Goal: Task Accomplishment & Management: Manage account settings

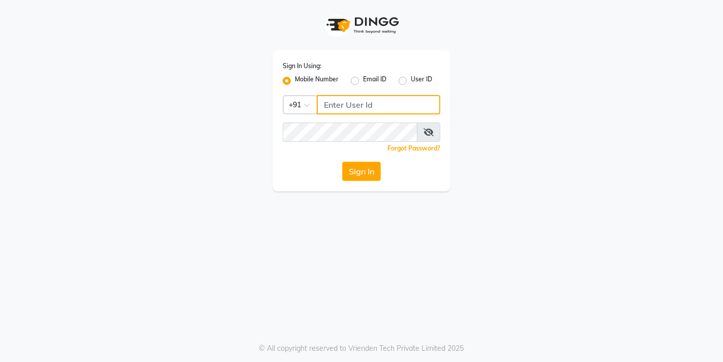
click at [380, 100] on input "Username" at bounding box center [378, 104] width 123 height 19
type input "9833248923"
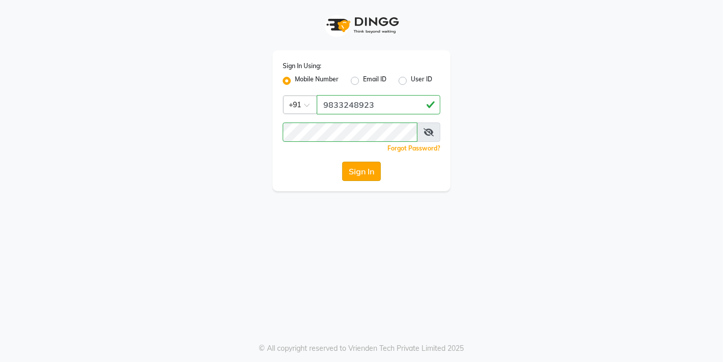
click at [366, 175] on button "Sign In" at bounding box center [361, 171] width 39 height 19
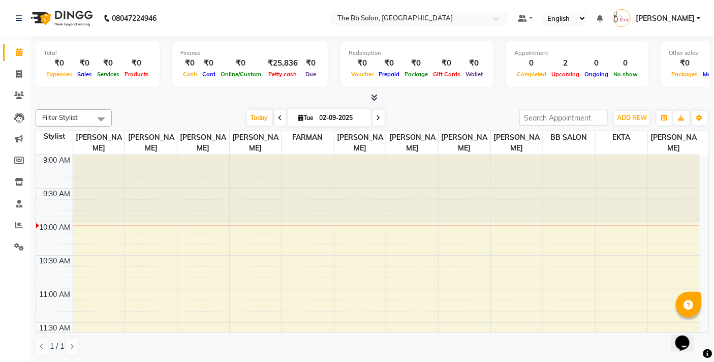
drag, startPoint x: 257, startPoint y: 17, endPoint x: 204, endPoint y: 8, distance: 54.1
click at [204, 8] on nav "08047224946 Select Location × The Bb Salon, Kharghar Default Panel My Panel Eng…" at bounding box center [357, 18] width 714 height 37
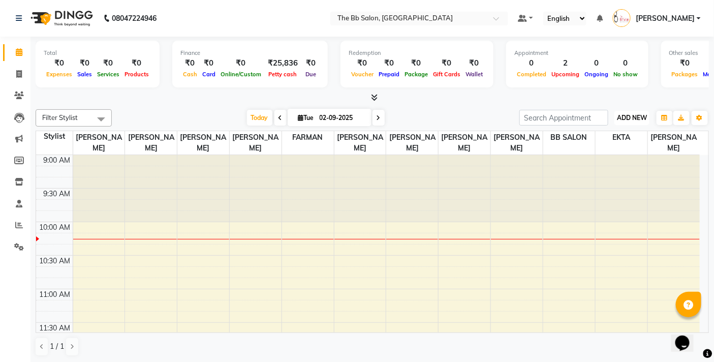
click at [639, 115] on span "ADD NEW" at bounding box center [632, 118] width 30 height 8
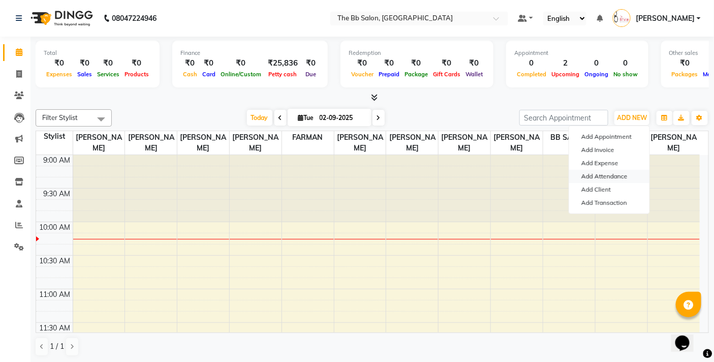
click at [622, 176] on link "Add Attendance" at bounding box center [609, 176] width 80 height 13
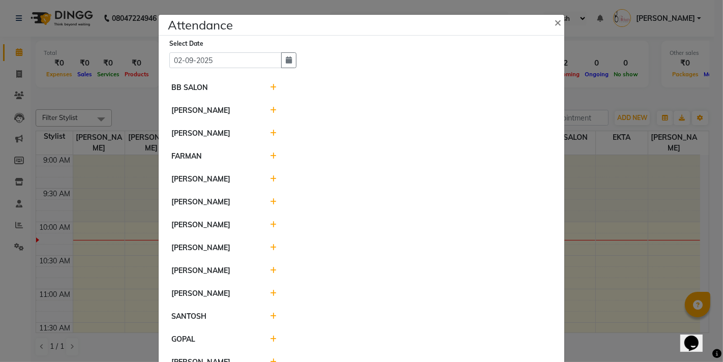
click at [270, 156] on icon at bounding box center [273, 155] width 7 height 7
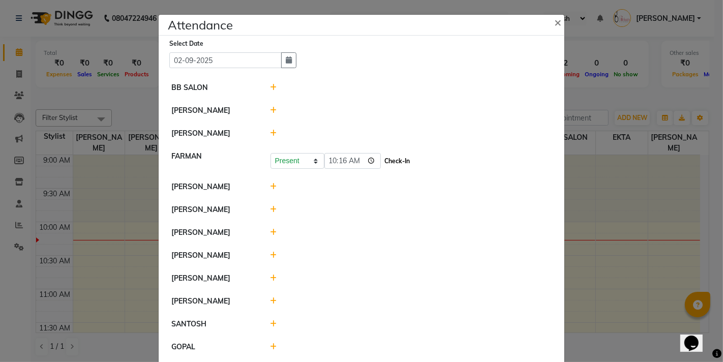
click at [397, 159] on button "Check-In" at bounding box center [397, 161] width 30 height 14
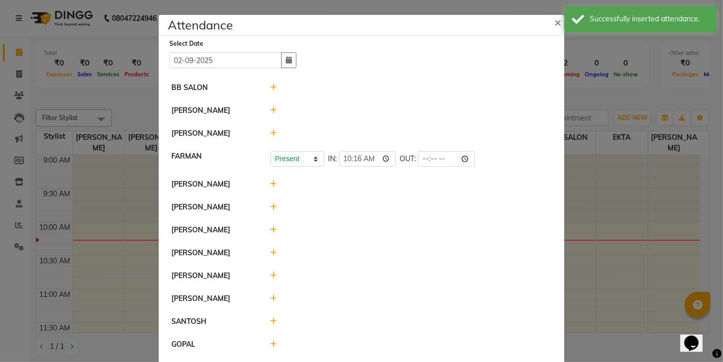
click at [270, 207] on icon at bounding box center [273, 206] width 7 height 7
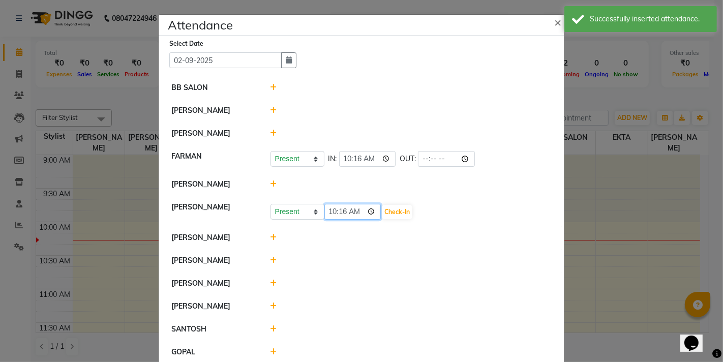
click at [370, 212] on input "10:16" at bounding box center [352, 212] width 57 height 16
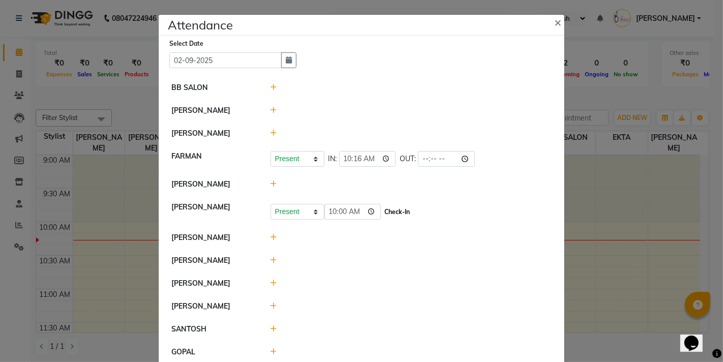
type input "10:00"
click at [405, 210] on button "Check-In" at bounding box center [397, 212] width 30 height 14
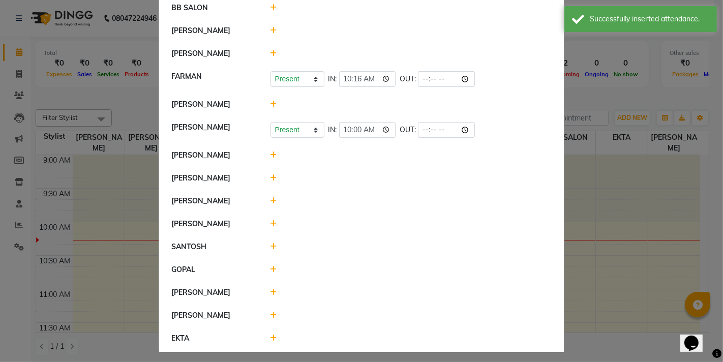
scroll to position [85, 0]
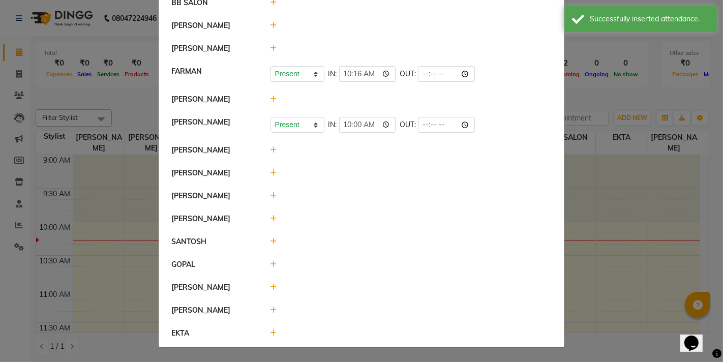
click at [272, 172] on icon at bounding box center [273, 172] width 7 height 7
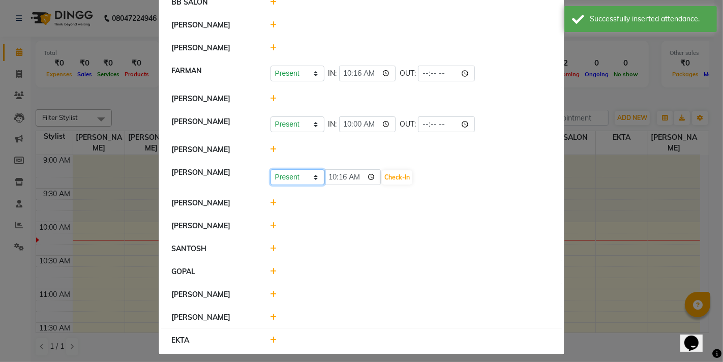
click at [312, 176] on select "Present Absent Late Half Day Weekly Off" at bounding box center [297, 177] width 54 height 16
select select "A"
click at [270, 169] on select "Present Absent Late Half Day Weekly Off" at bounding box center [297, 177] width 54 height 16
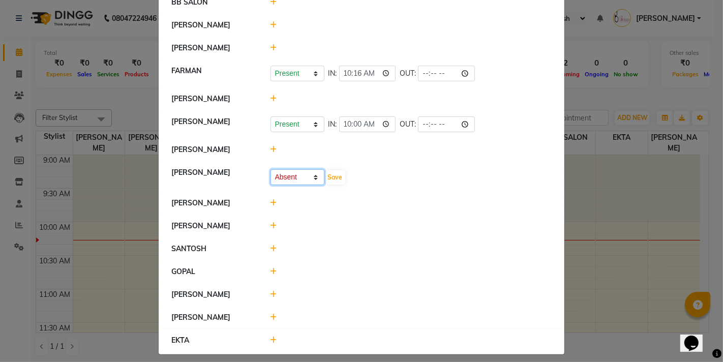
click at [311, 175] on select "Present Absent Late Half Day Weekly Off" at bounding box center [297, 177] width 54 height 16
click at [332, 175] on button "Save" at bounding box center [335, 177] width 20 height 14
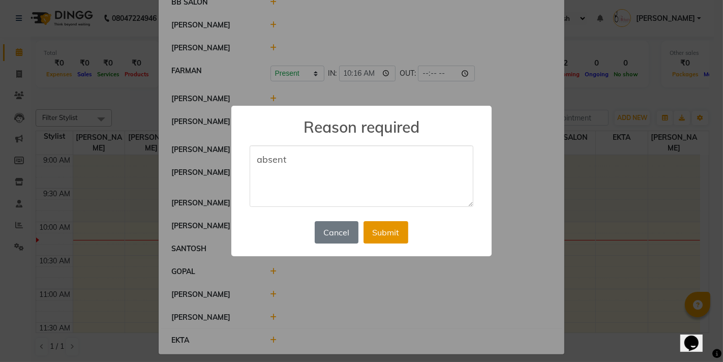
type textarea "absent"
click at [391, 231] on button "Submit" at bounding box center [385, 232] width 45 height 22
select select "A"
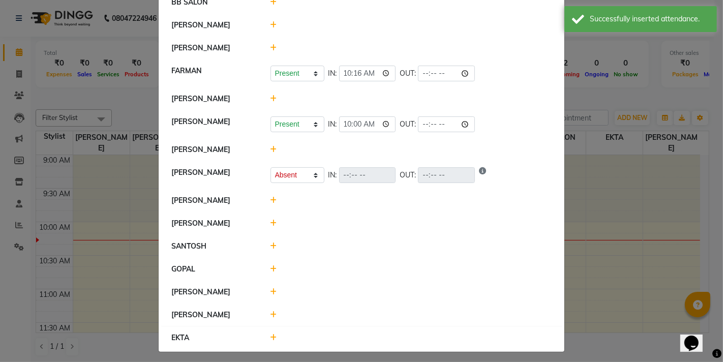
click at [270, 201] on icon at bounding box center [273, 200] width 7 height 7
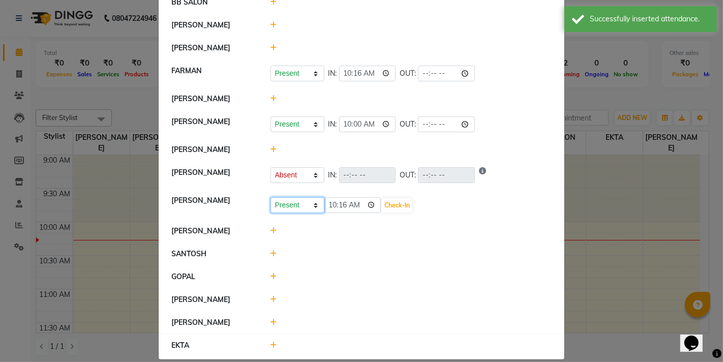
click at [311, 207] on select "Present Absent Late Half Day Weekly Off" at bounding box center [297, 205] width 54 height 16
select select "A"
click at [270, 197] on select "Present Absent Late Half Day Weekly Off" at bounding box center [297, 205] width 54 height 16
click at [333, 203] on button "Save" at bounding box center [335, 205] width 20 height 14
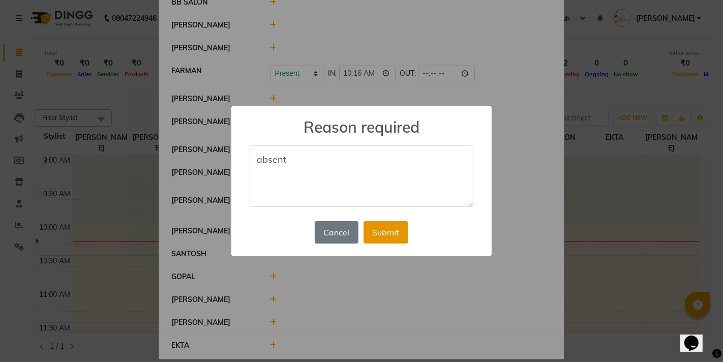
type textarea "absent"
click at [388, 228] on button "Submit" at bounding box center [385, 232] width 45 height 22
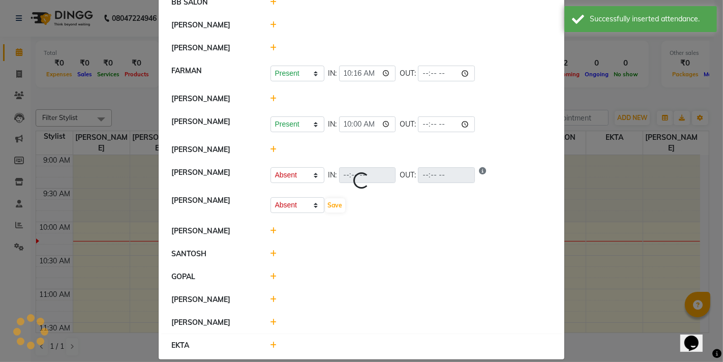
select select "A"
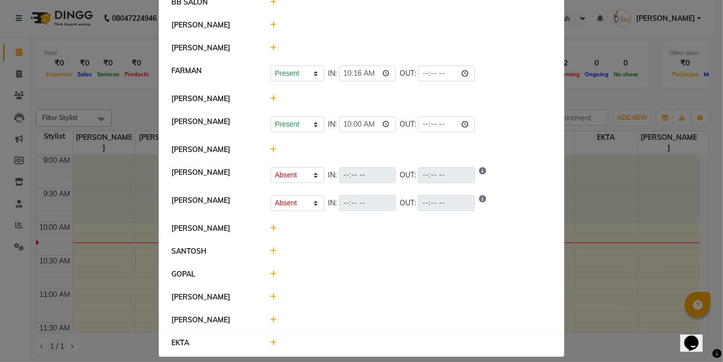
click at [270, 22] on icon at bounding box center [273, 24] width 7 height 7
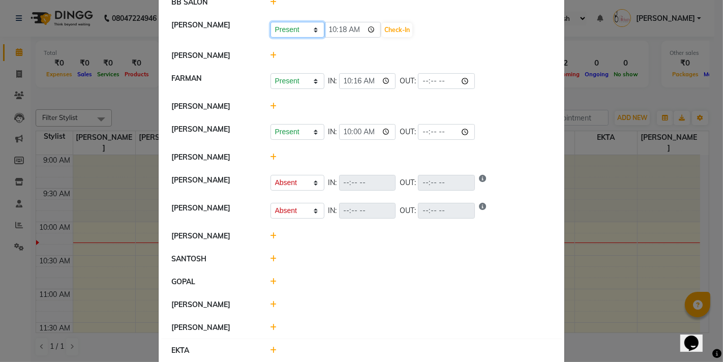
click at [314, 29] on select "Present Absent Late Half Day Weekly Off" at bounding box center [297, 30] width 54 height 16
select select "A"
click at [270, 22] on select "Present Absent Late Half Day Weekly Off" at bounding box center [297, 30] width 54 height 16
click at [334, 30] on button "Save" at bounding box center [335, 30] width 20 height 14
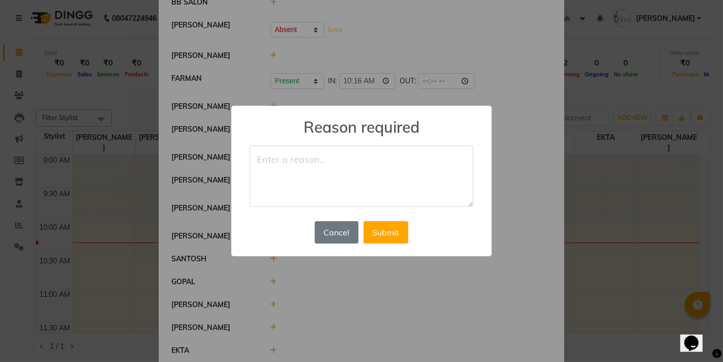
click at [317, 160] on textarea at bounding box center [362, 176] width 224 height 62
type textarea "absent"
click at [389, 235] on button "Submit" at bounding box center [385, 232] width 45 height 22
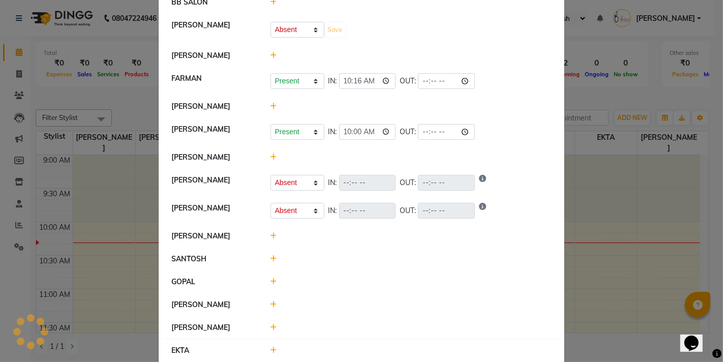
select select "A"
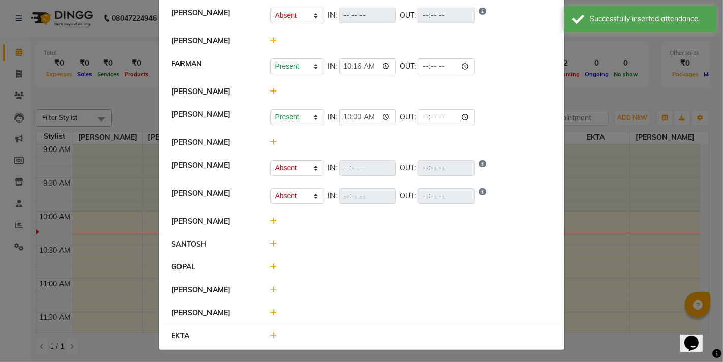
scroll to position [101, 0]
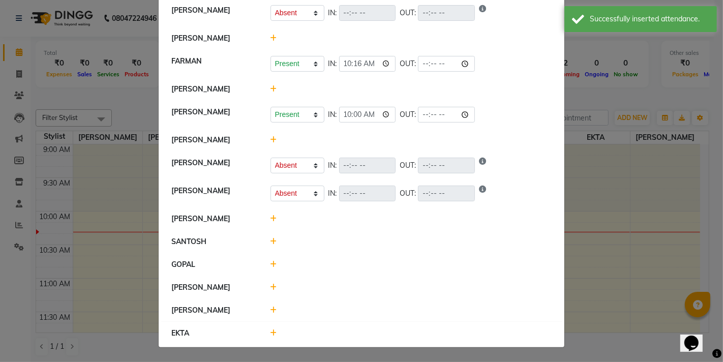
click at [271, 287] on icon at bounding box center [273, 287] width 7 height 7
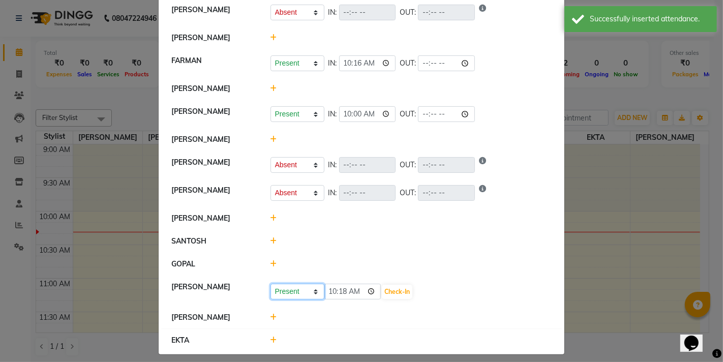
click at [312, 291] on select "Present Absent Late Half Day Weekly Off" at bounding box center [297, 292] width 54 height 16
select select "A"
click at [270, 284] on select "Present Absent Late Half Day Weekly Off" at bounding box center [297, 292] width 54 height 16
click at [331, 291] on button "Save" at bounding box center [335, 292] width 20 height 14
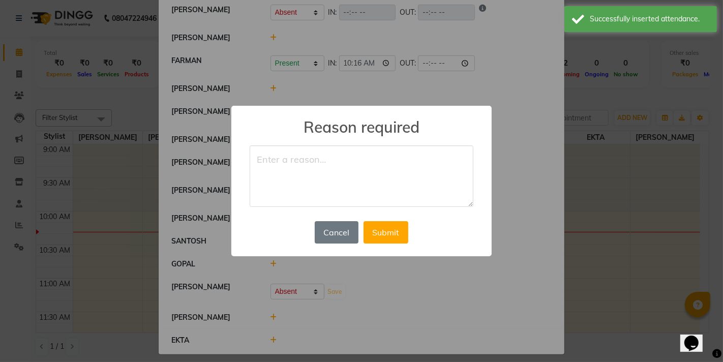
click at [313, 180] on textarea at bounding box center [362, 176] width 224 height 62
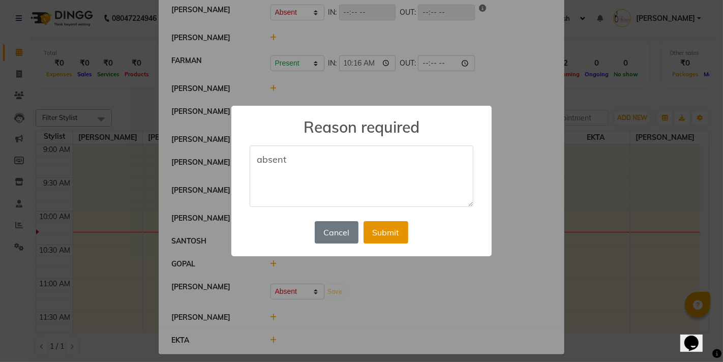
type textarea "absent"
click at [392, 231] on button "Submit" at bounding box center [385, 232] width 45 height 22
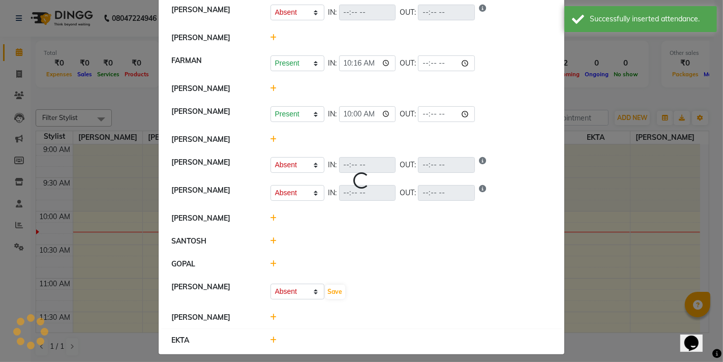
select select "A"
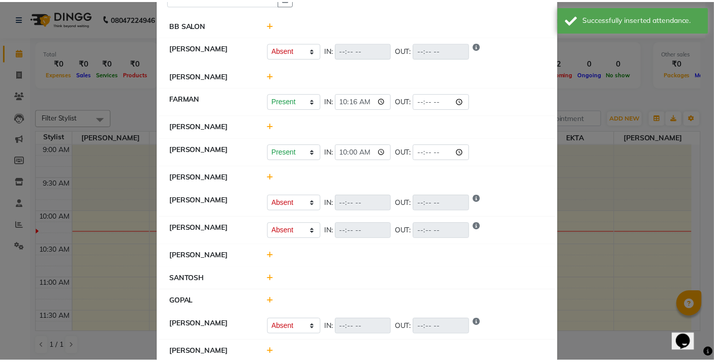
scroll to position [106, 0]
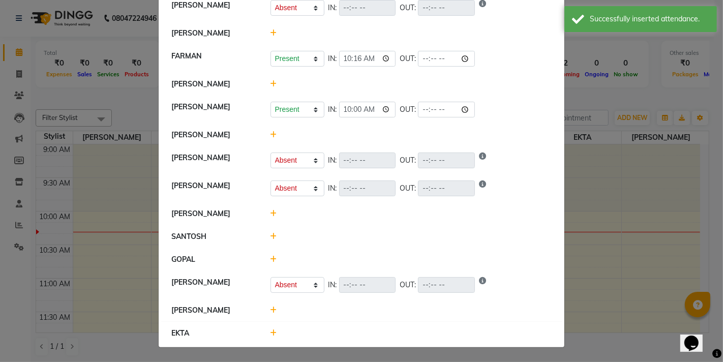
click at [266, 333] on div at bounding box center [411, 333] width 297 height 11
click at [270, 333] on icon at bounding box center [273, 332] width 7 height 7
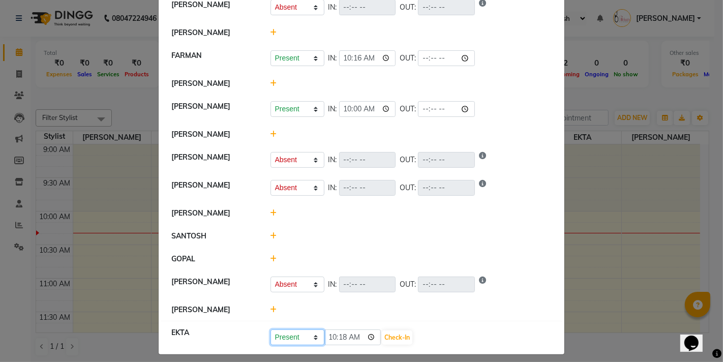
click at [308, 337] on select "Present Absent Late Half Day Weekly Off" at bounding box center [297, 337] width 54 height 16
click at [369, 337] on input "10:18" at bounding box center [352, 337] width 57 height 16
type input "09:39"
click at [392, 339] on button "Check-In" at bounding box center [397, 337] width 30 height 14
select select "A"
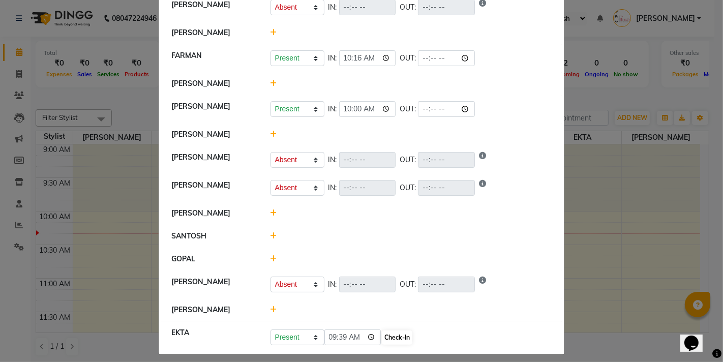
select select "A"
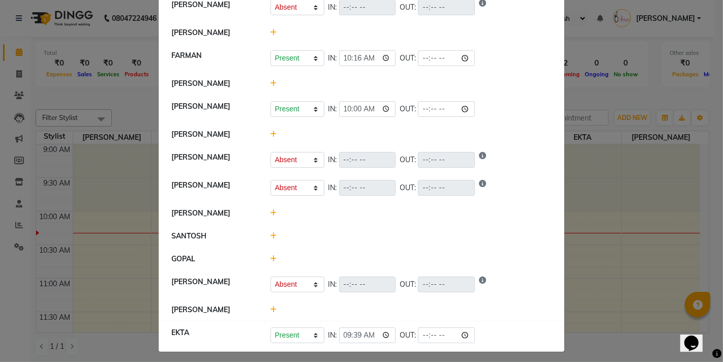
click at [576, 183] on ngb-modal-window "Attendance × Select Date [DATE] BB SALON [PERSON_NAME] Present Absent Late Half…" at bounding box center [361, 181] width 723 height 362
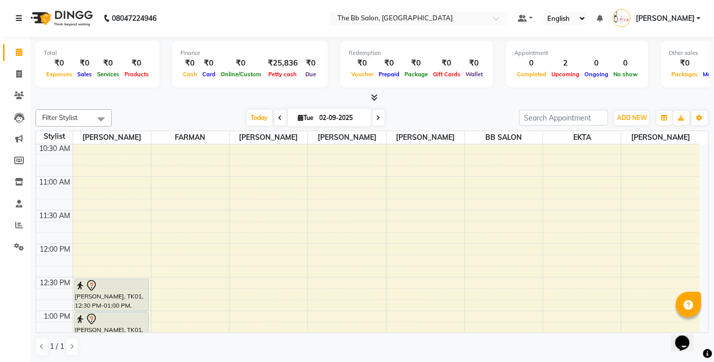
scroll to position [0, 0]
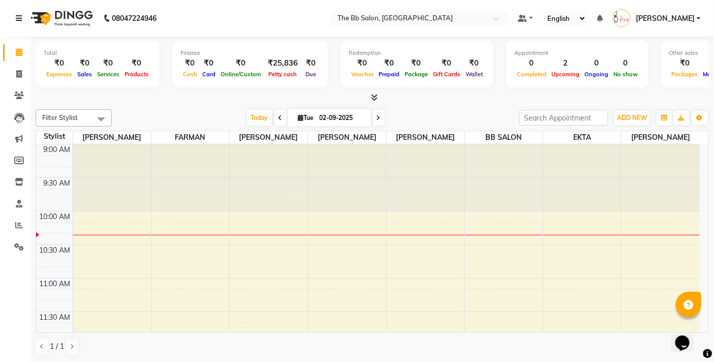
click at [186, 183] on div at bounding box center [190, 177] width 78 height 67
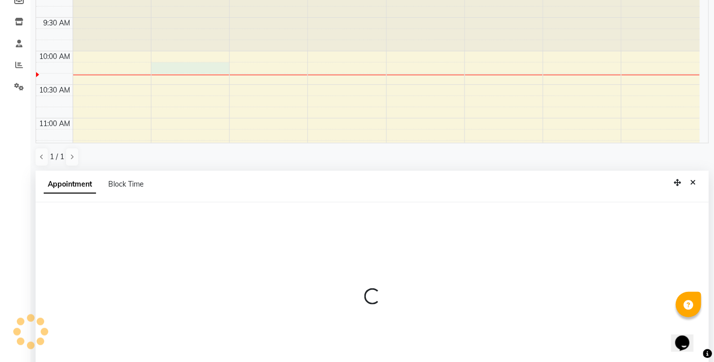
scroll to position [199, 0]
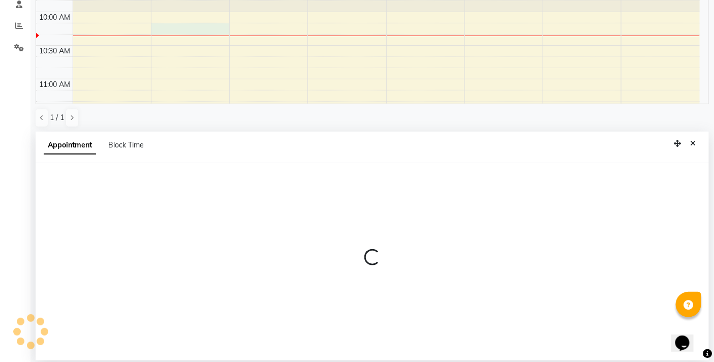
select select "83521"
select select "tentative"
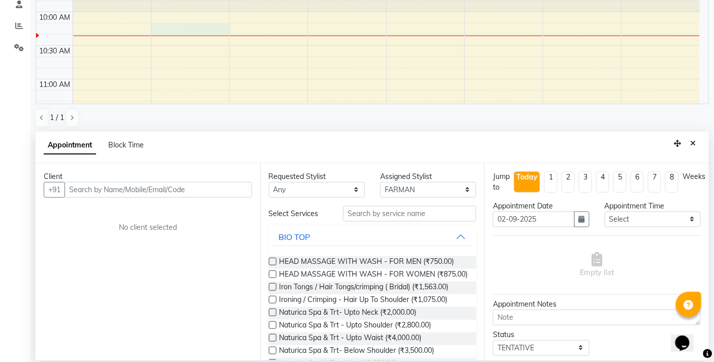
click at [180, 190] on input "text" at bounding box center [159, 190] width 188 height 16
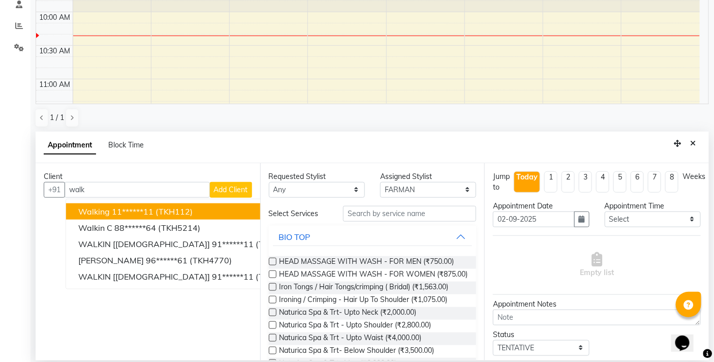
click at [214, 209] on button "walking 11******11 (TKH112)" at bounding box center [191, 211] width 251 height 16
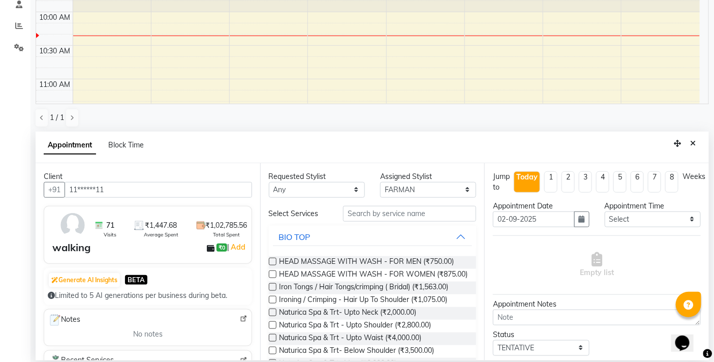
type input "11******11"
click at [371, 210] on input "text" at bounding box center [409, 214] width 133 height 16
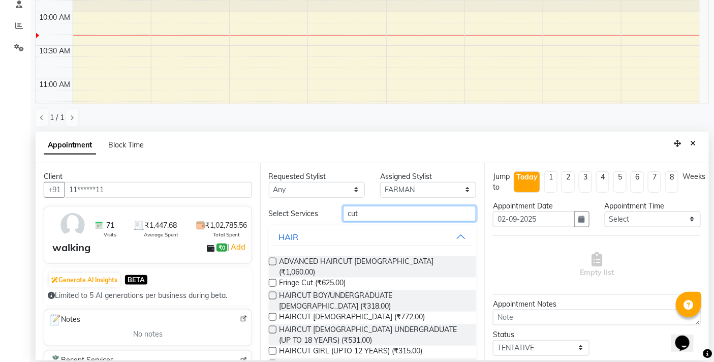
type input "cut"
click at [272, 292] on label at bounding box center [273, 296] width 8 height 8
click at [272, 293] on input "checkbox" at bounding box center [272, 296] width 7 height 7
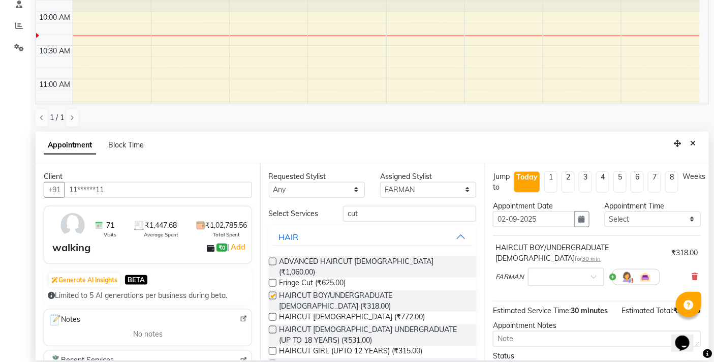
checkbox input "false"
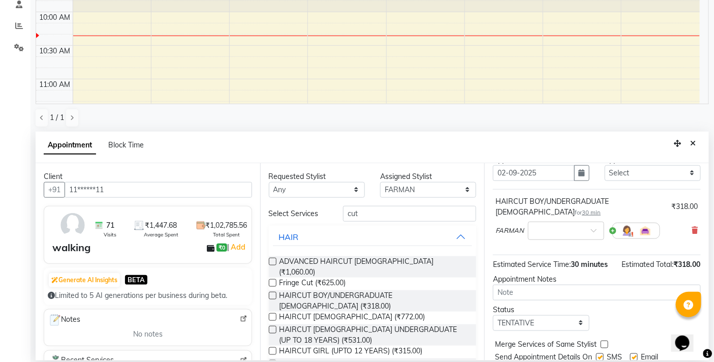
scroll to position [91, 0]
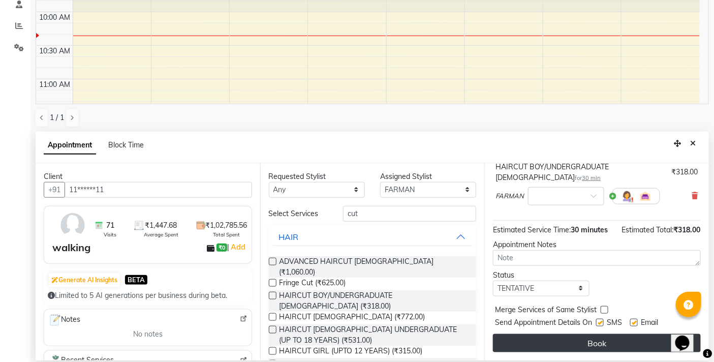
click at [575, 344] on button "Book" at bounding box center [597, 343] width 208 height 18
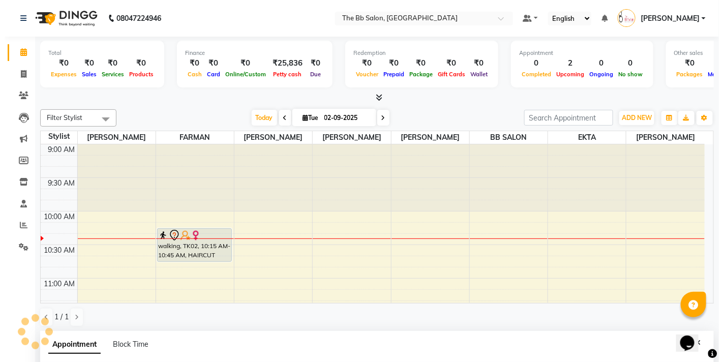
scroll to position [56, 0]
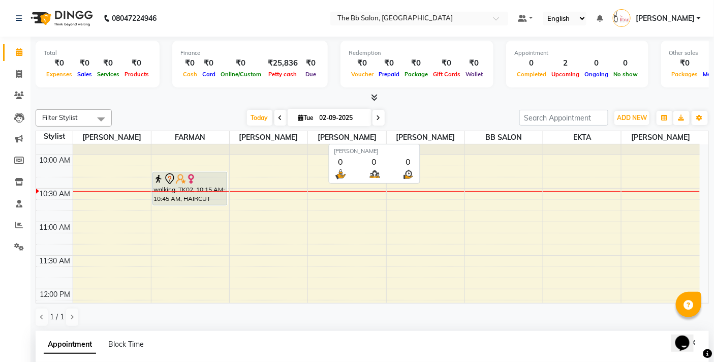
click at [404, 135] on span "[PERSON_NAME]" at bounding box center [426, 137] width 78 height 13
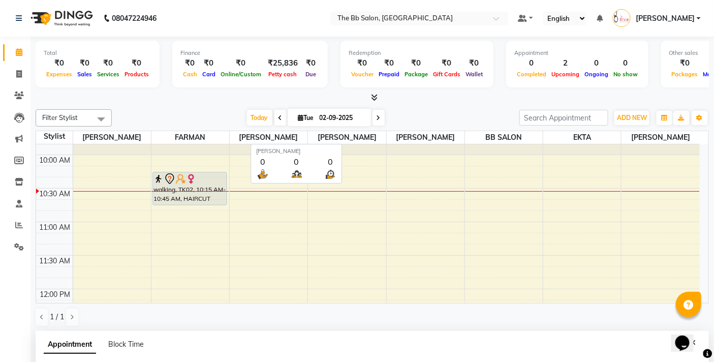
click at [373, 135] on span "[PERSON_NAME]" at bounding box center [347, 137] width 78 height 13
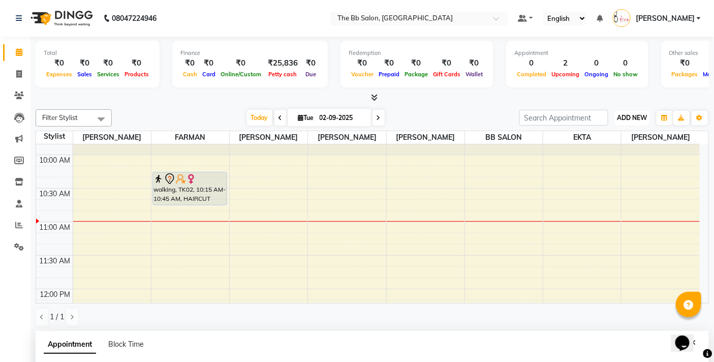
click at [642, 118] on span "ADD NEW" at bounding box center [632, 118] width 30 height 8
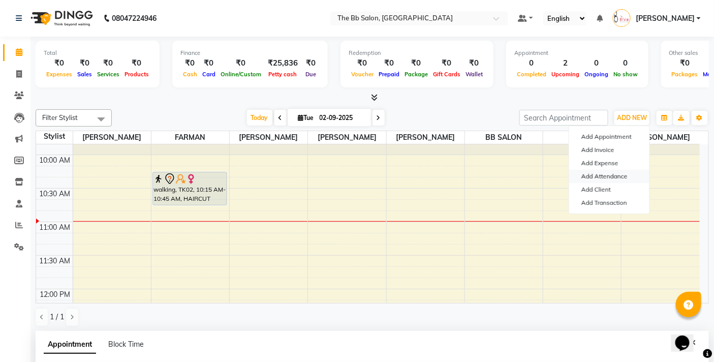
click at [624, 175] on link "Add Attendance" at bounding box center [609, 176] width 80 height 13
select select "A"
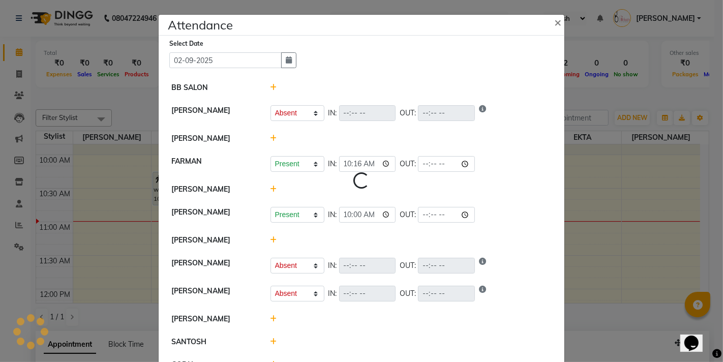
select select "A"
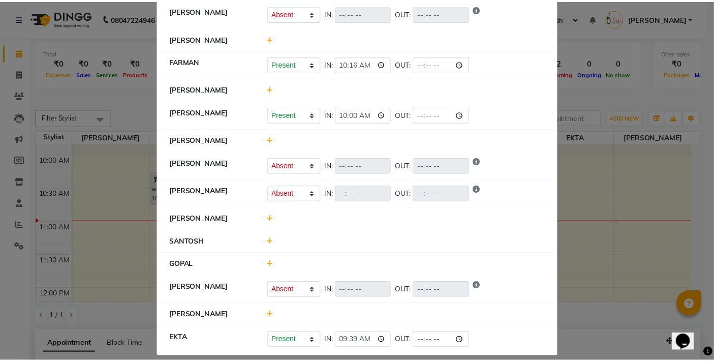
scroll to position [111, 0]
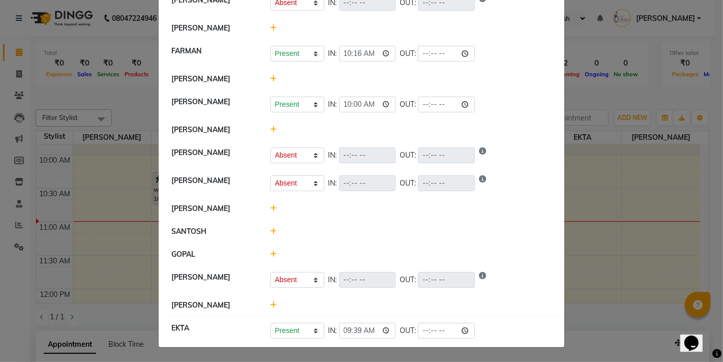
click at [270, 78] on icon at bounding box center [273, 78] width 7 height 7
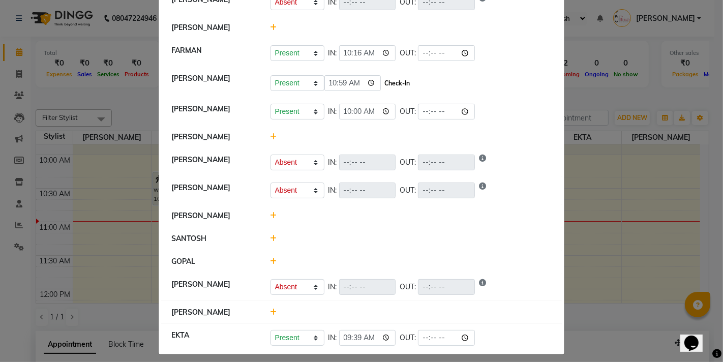
click at [390, 81] on button "Check-In" at bounding box center [397, 83] width 30 height 14
select select "A"
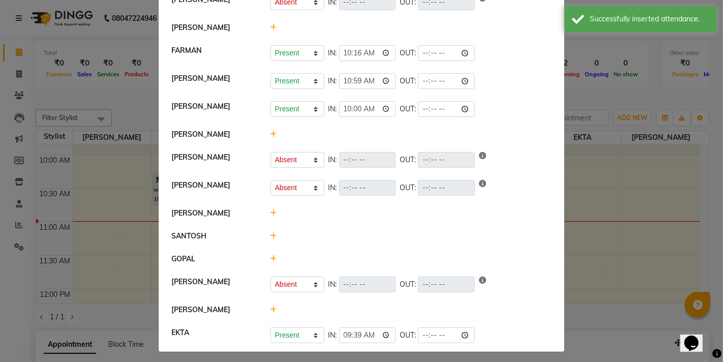
click at [269, 301] on li "[PERSON_NAME]" at bounding box center [361, 309] width 400 height 23
click at [270, 308] on icon at bounding box center [273, 309] width 7 height 7
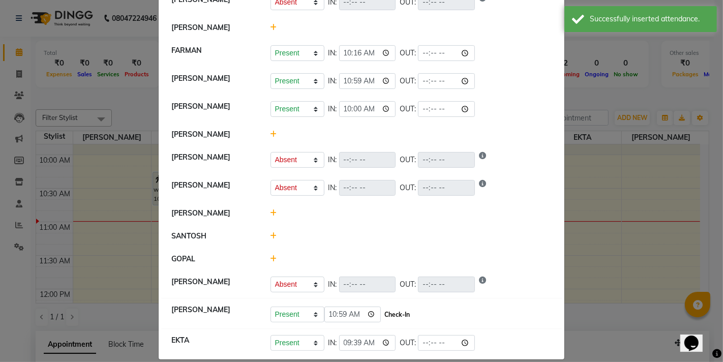
click at [394, 317] on button "Check-In" at bounding box center [397, 314] width 30 height 14
select select "A"
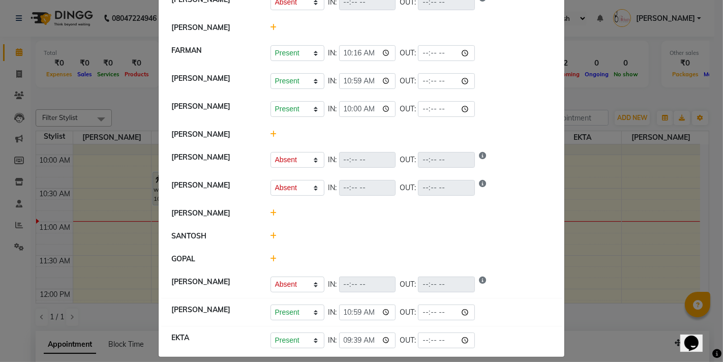
click at [270, 259] on icon at bounding box center [273, 258] width 7 height 7
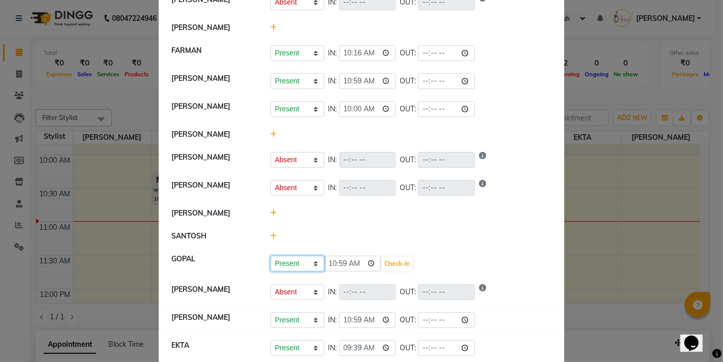
click at [313, 262] on select "Present Absent Late Half Day Weekly Off" at bounding box center [297, 264] width 54 height 16
select select "A"
click at [270, 256] on select "Present Absent Late Half Day Weekly Off" at bounding box center [297, 264] width 54 height 16
click at [331, 263] on button "Save" at bounding box center [335, 264] width 20 height 14
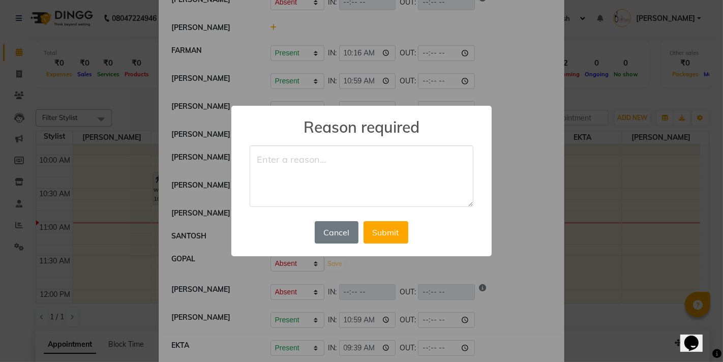
click at [346, 178] on textarea at bounding box center [362, 176] width 224 height 62
type textarea "absent"
click at [392, 237] on button "Submit" at bounding box center [385, 232] width 45 height 22
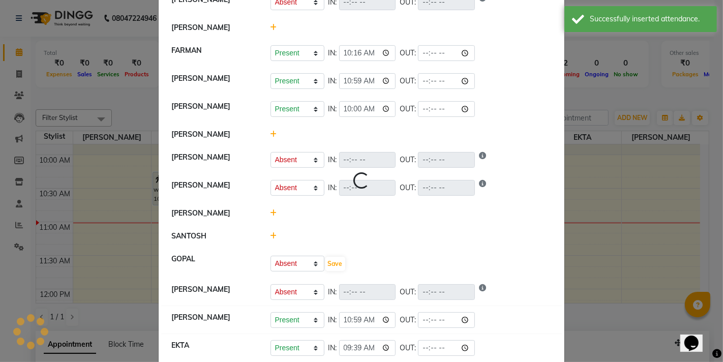
select select "A"
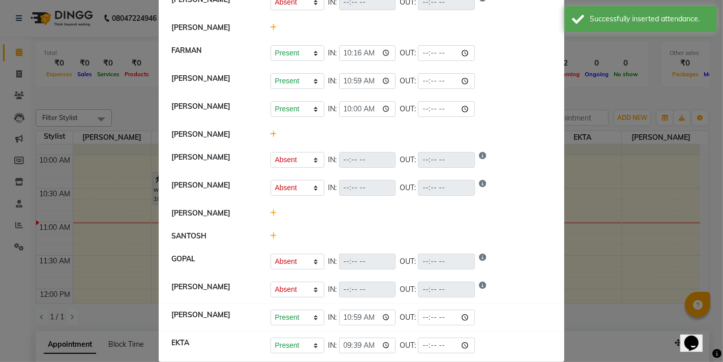
click at [610, 187] on ngb-modal-window "Attendance × Select Date [DATE] BB SALON [PERSON_NAME] Present Absent Late Half…" at bounding box center [361, 181] width 723 height 362
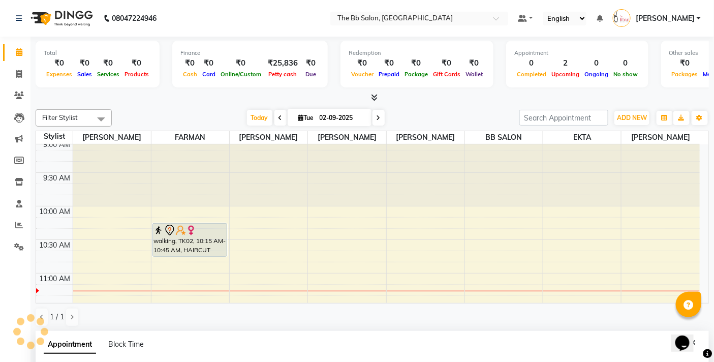
scroll to position [0, 0]
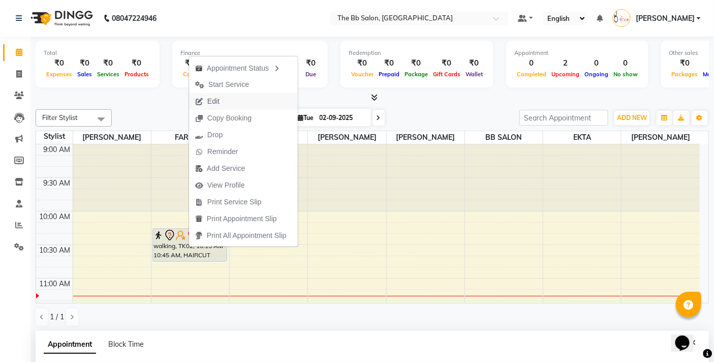
click at [213, 100] on span "Edit" at bounding box center [213, 101] width 12 height 11
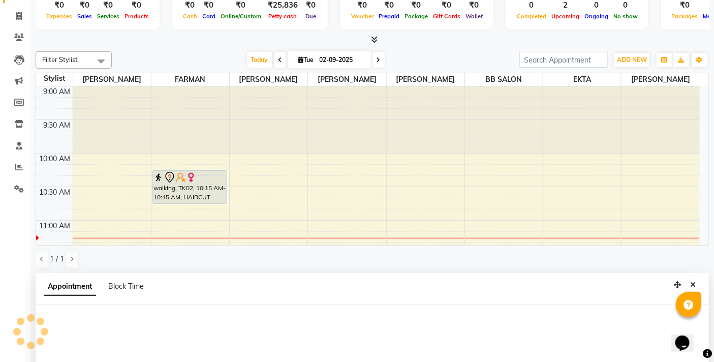
select select "tentative"
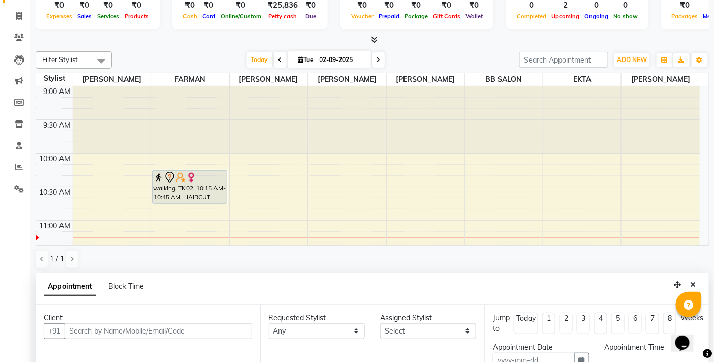
type input "02-09-2025"
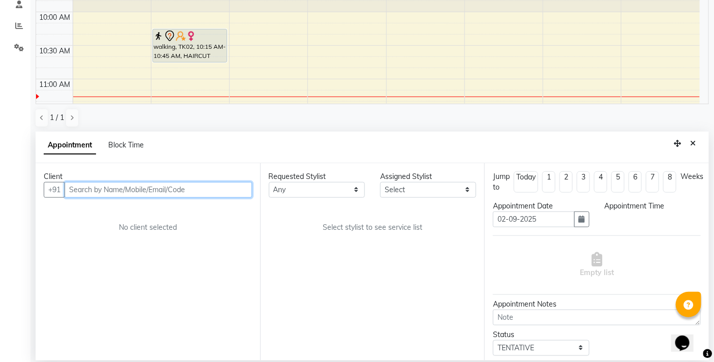
select select "83521"
select select "3065"
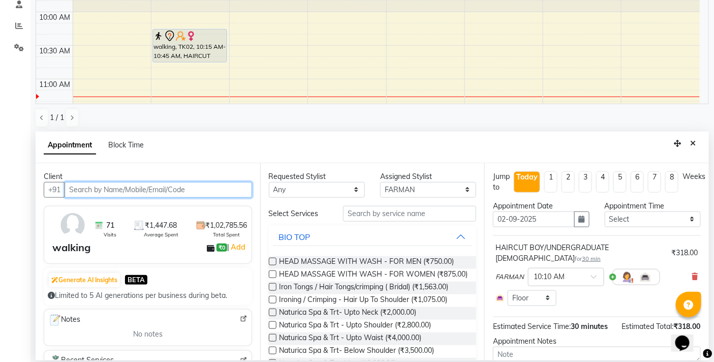
scroll to position [135, 0]
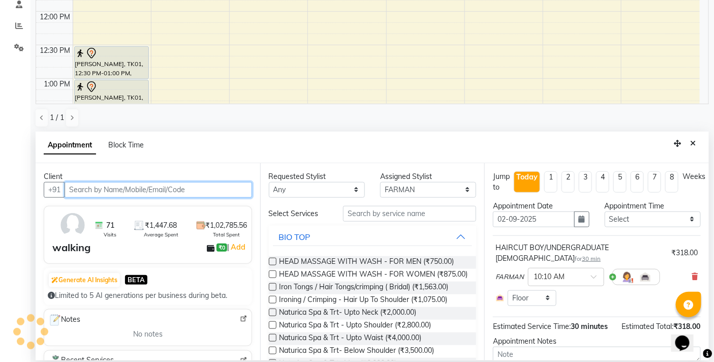
click at [190, 188] on input "text" at bounding box center [159, 190] width 188 height 16
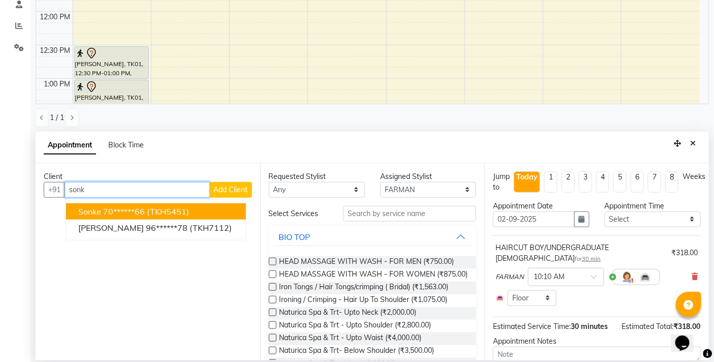
click at [201, 207] on button "Sonke 70******66 (TKH5451)" at bounding box center [156, 211] width 180 height 16
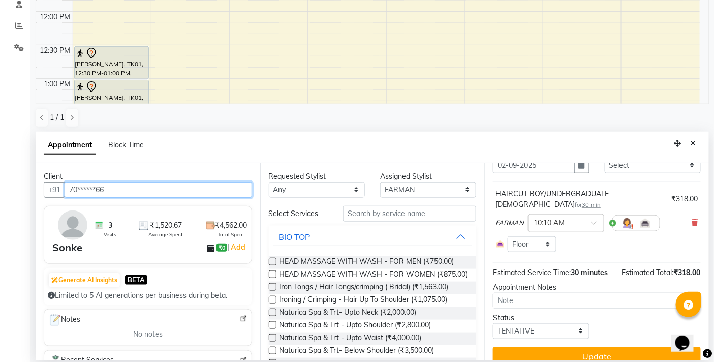
scroll to position [78, 0]
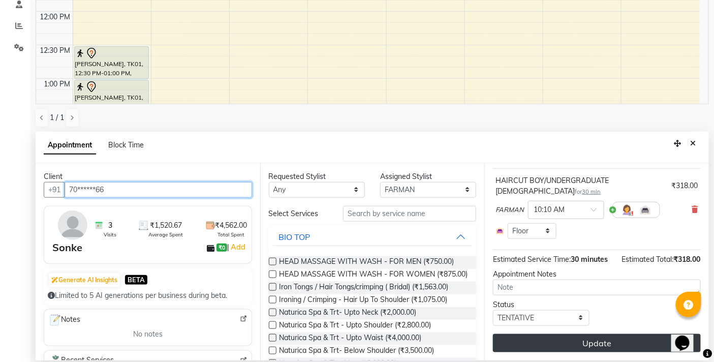
type input "70******66"
click at [586, 342] on button "Update" at bounding box center [597, 343] width 208 height 18
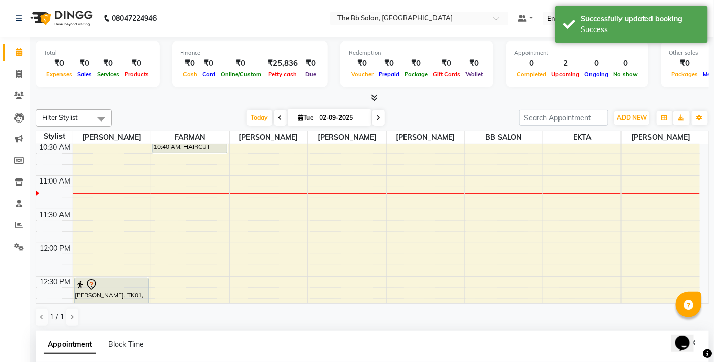
scroll to position [78, 0]
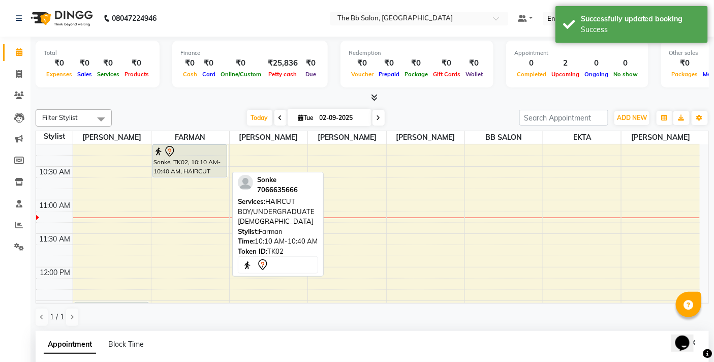
click at [189, 165] on div "Sonke, TK02, 10:10 AM-10:40 AM, HAIRCUT BOY/UNDERGRADUATE [DEMOGRAPHIC_DATA]" at bounding box center [190, 161] width 74 height 32
select select "7"
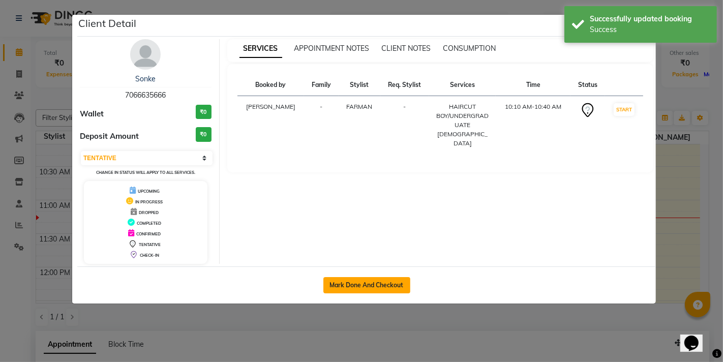
click at [375, 285] on button "Mark Done And Checkout" at bounding box center [366, 285] width 87 height 16
select select "service"
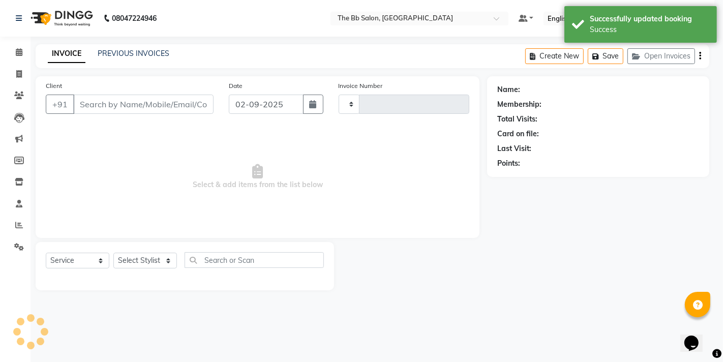
type input "3449"
select select "6231"
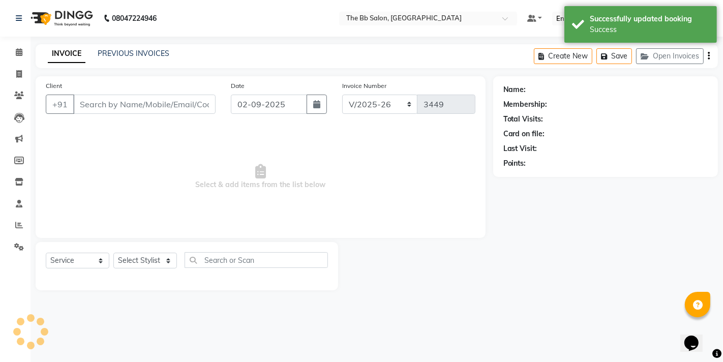
type input "70******66"
select select "83521"
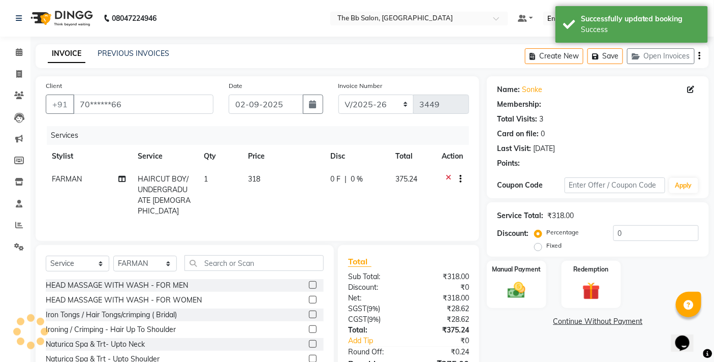
select select "1: Object"
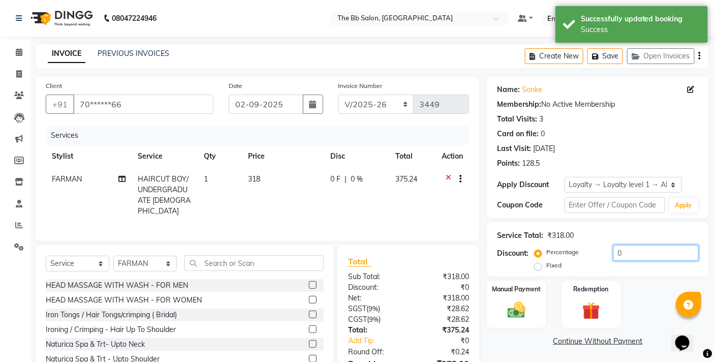
click at [613, 253] on input "0" at bounding box center [655, 253] width 85 height 16
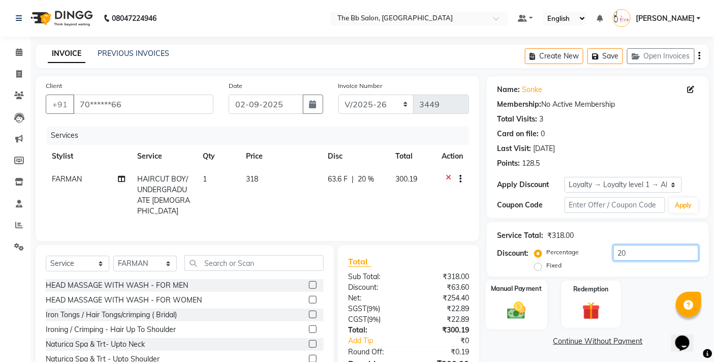
scroll to position [56, 0]
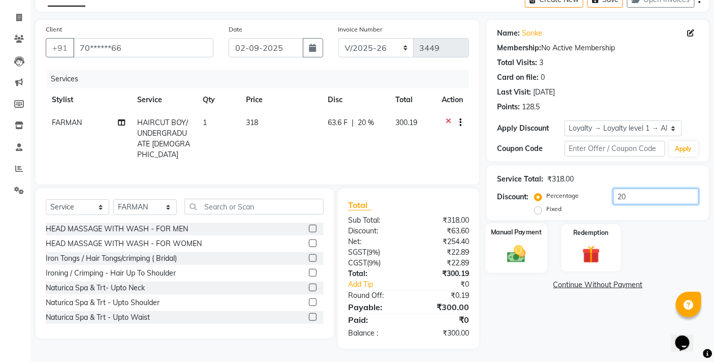
type input "20"
click at [523, 242] on div "Manual Payment" at bounding box center [516, 248] width 61 height 50
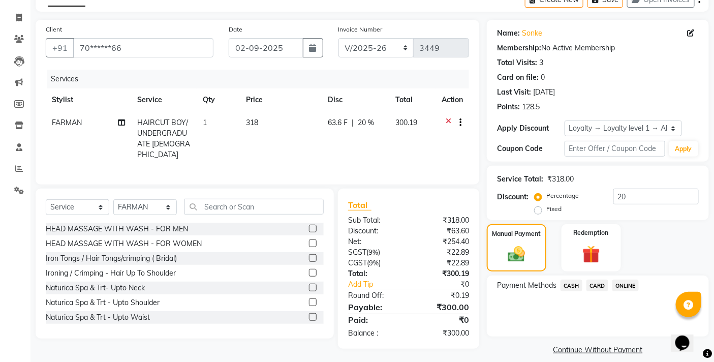
click at [629, 287] on span "ONLINE" at bounding box center [625, 286] width 26 height 12
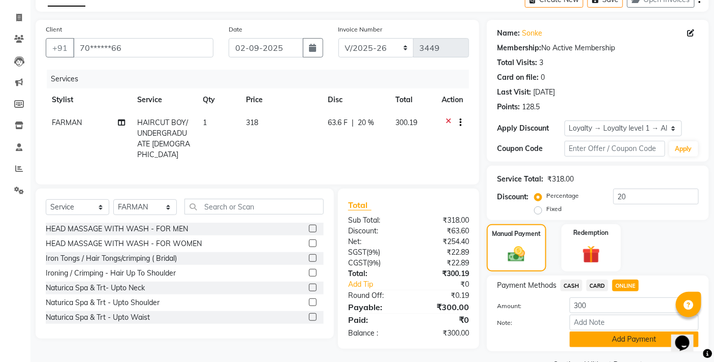
click at [608, 344] on button "Add Payment" at bounding box center [634, 339] width 129 height 16
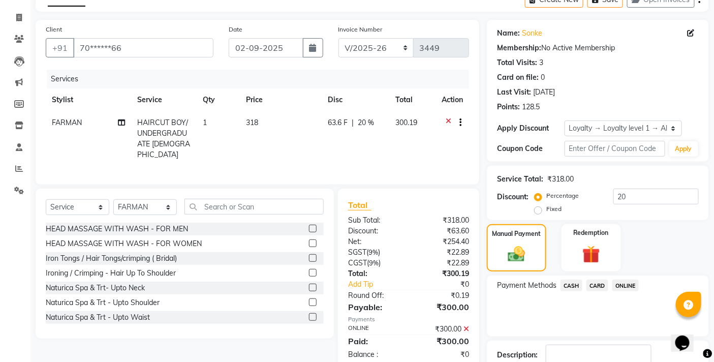
scroll to position [128, 0]
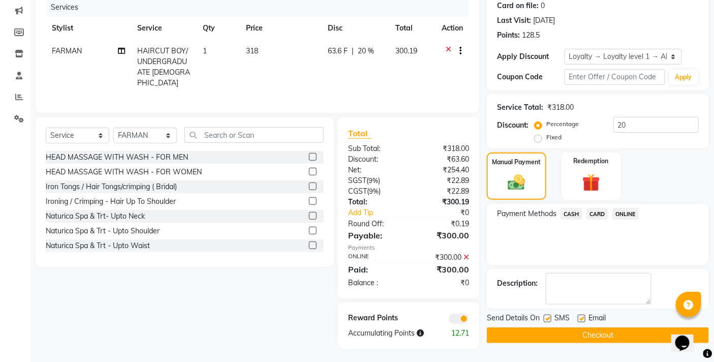
click at [568, 334] on button "Checkout" at bounding box center [598, 335] width 222 height 16
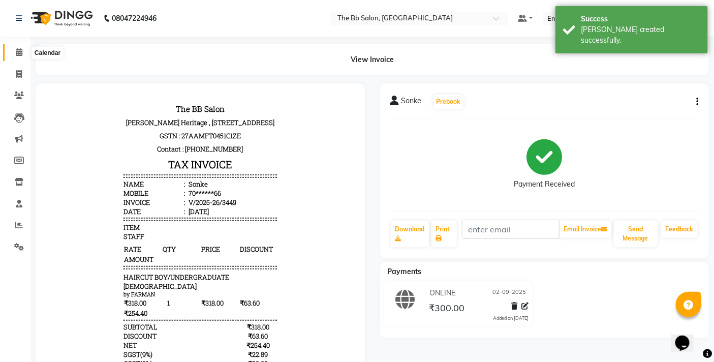
click at [16, 51] on icon at bounding box center [19, 52] width 7 height 8
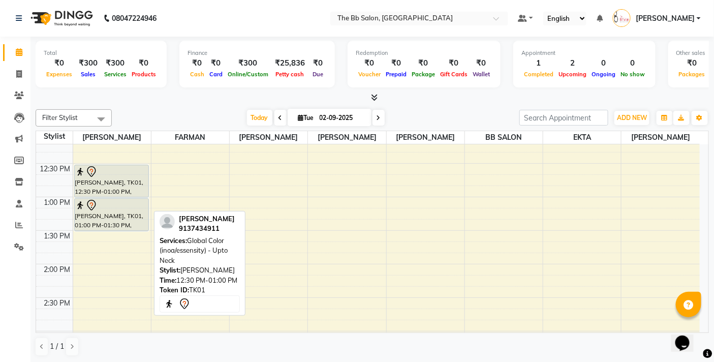
scroll to position [226, 0]
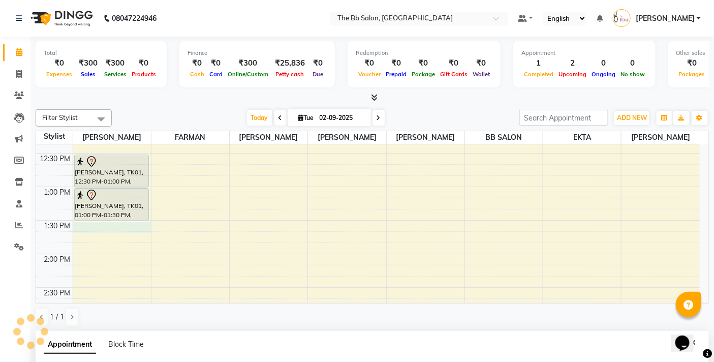
select select "83658"
select select "tentative"
select select "810"
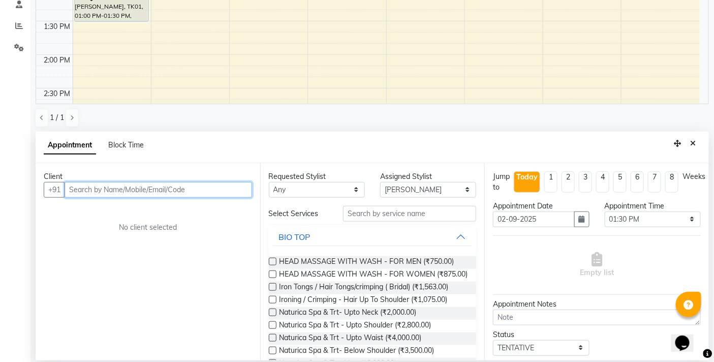
click at [168, 188] on input "text" at bounding box center [159, 190] width 188 height 16
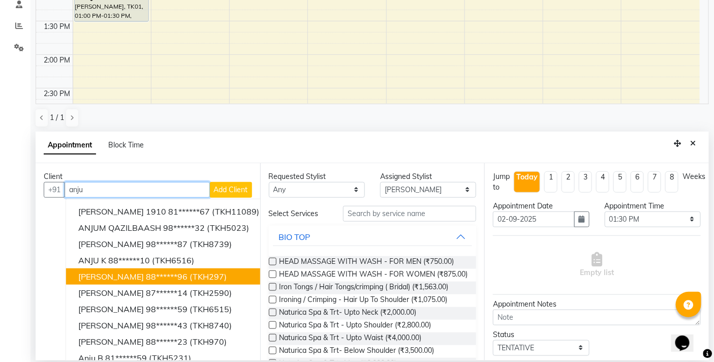
click at [170, 273] on ngb-highlight "88******96" at bounding box center [167, 276] width 42 height 10
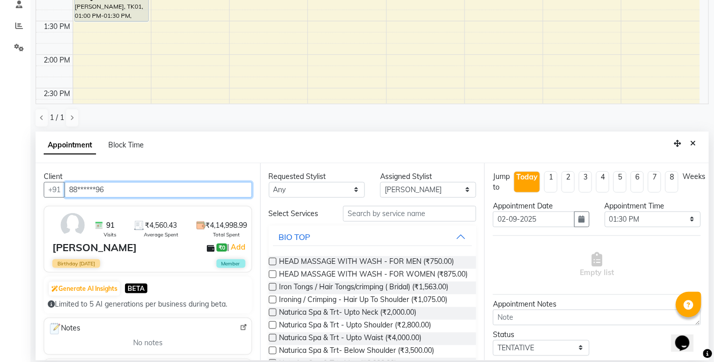
type input "88******96"
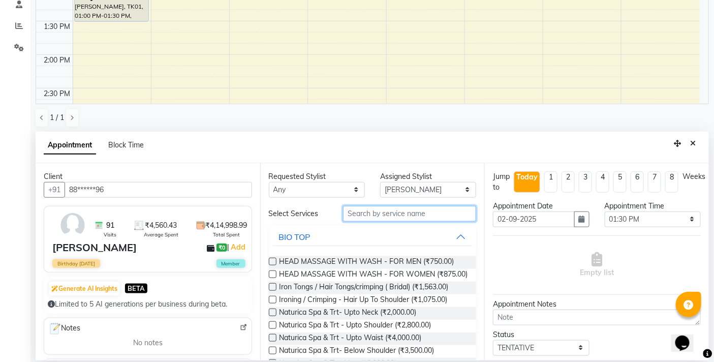
click at [371, 212] on input "text" at bounding box center [409, 214] width 133 height 16
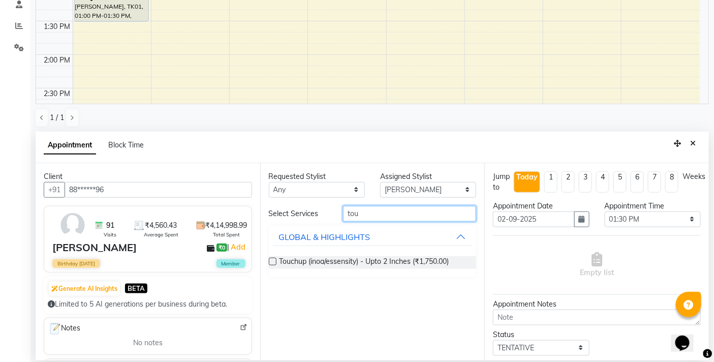
type input "tou"
drag, startPoint x: 272, startPoint y: 259, endPoint x: 342, endPoint y: 262, distance: 69.2
click at [272, 259] on label at bounding box center [273, 262] width 8 height 8
click at [272, 259] on input "checkbox" at bounding box center [272, 262] width 7 height 7
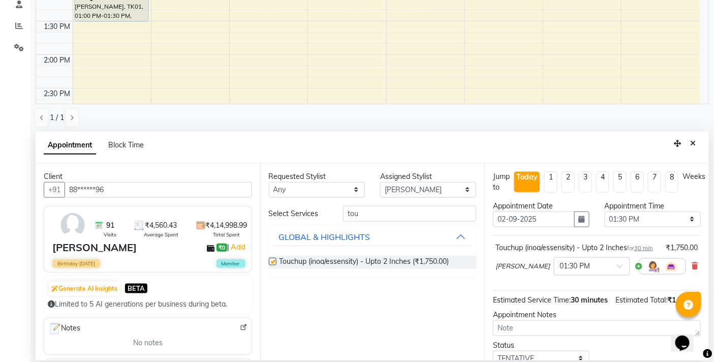
checkbox input "false"
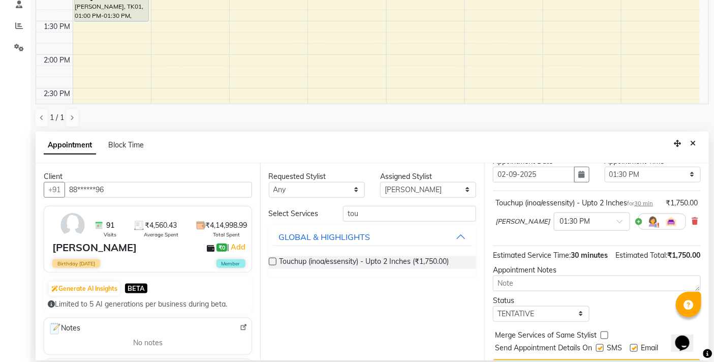
scroll to position [91, 0]
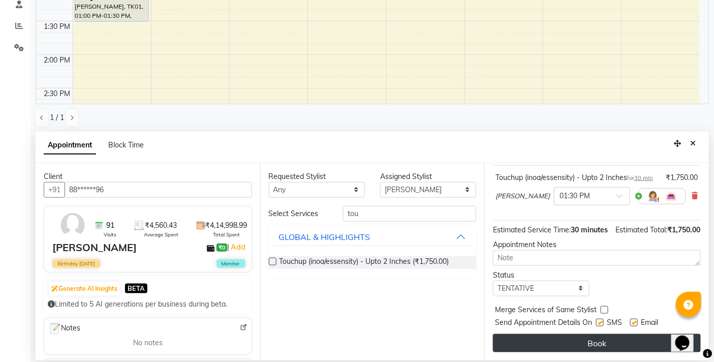
click at [588, 344] on button "Book" at bounding box center [597, 343] width 208 height 18
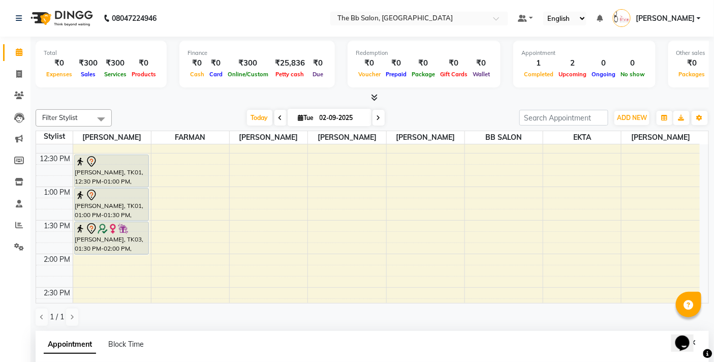
scroll to position [169, 0]
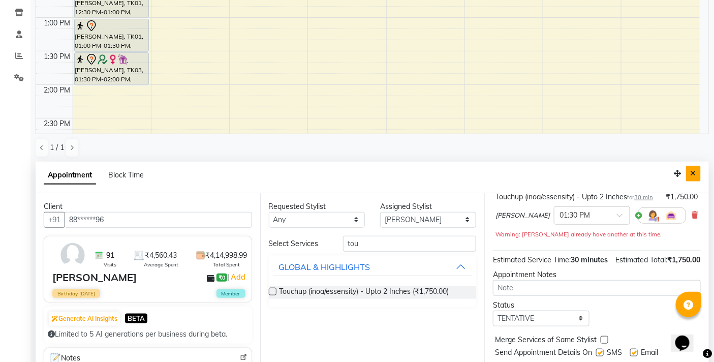
click at [692, 171] on icon "Close" at bounding box center [694, 173] width 6 height 7
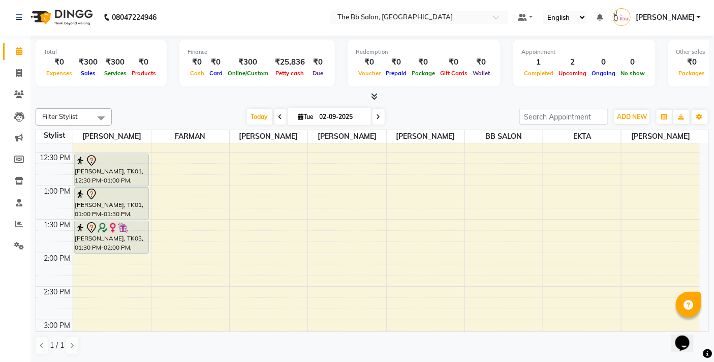
scroll to position [1, 0]
